Goal: Task Accomplishment & Management: Manage account settings

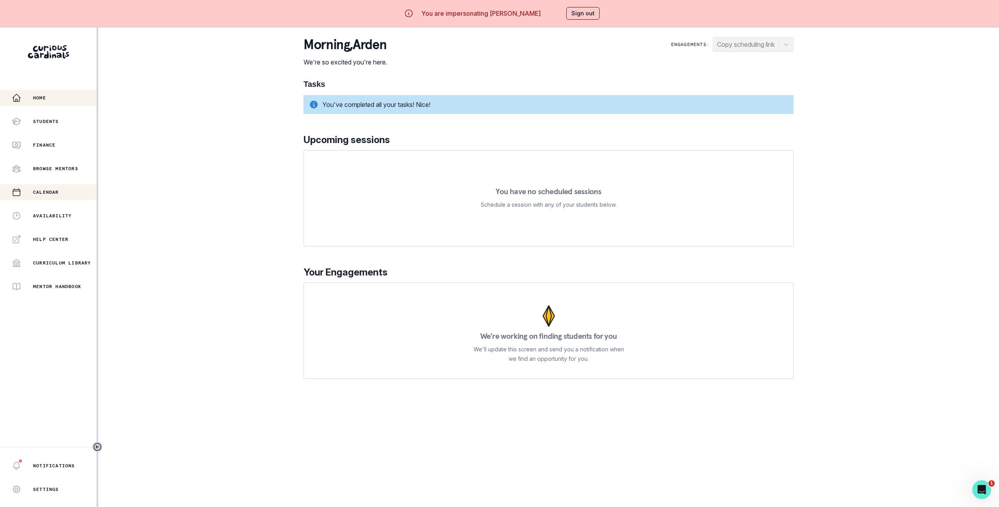
click at [62, 190] on div "Calendar" at bounding box center [54, 191] width 85 height 9
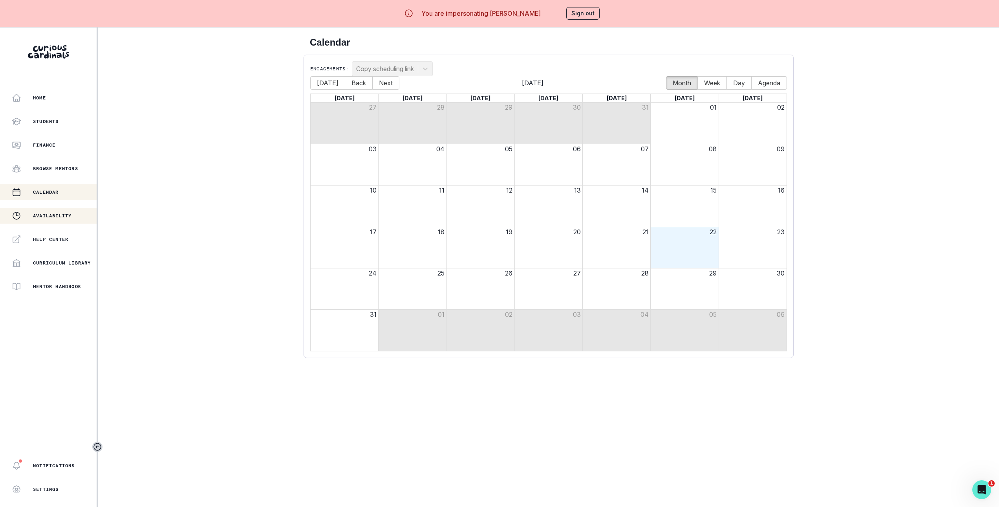
click at [57, 222] on button "Availability" at bounding box center [48, 216] width 97 height 16
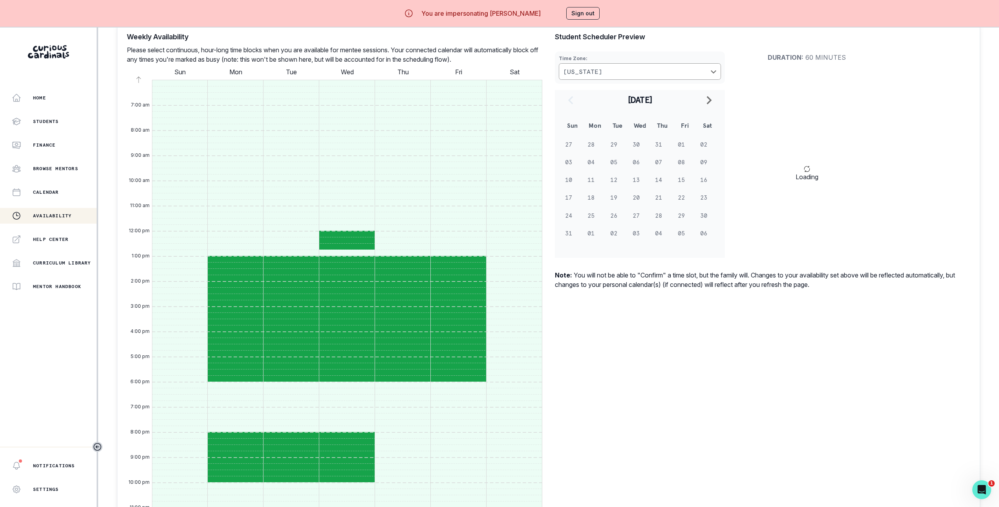
scroll to position [283, 0]
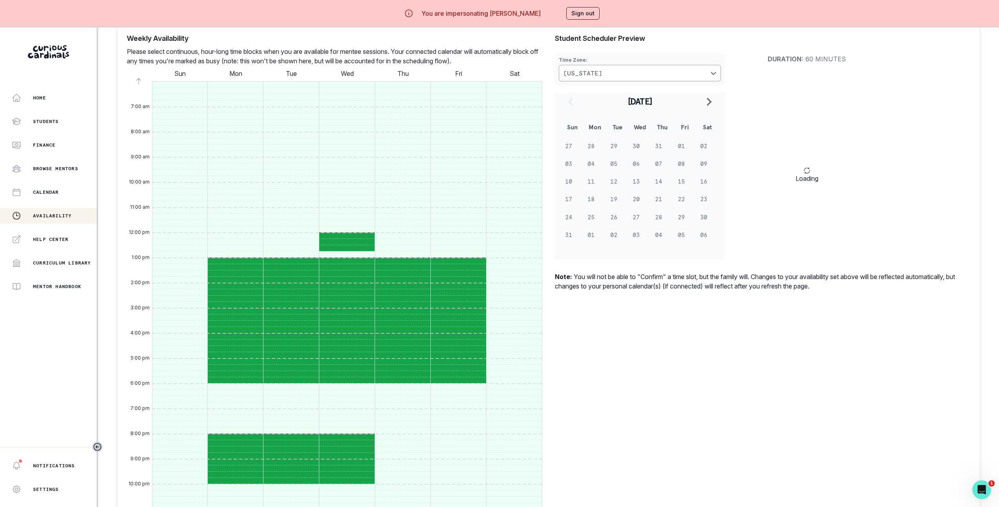
click at [586, 10] on button "Sign out" at bounding box center [582, 13] width 33 height 13
